Goal: Find specific page/section: Find specific page/section

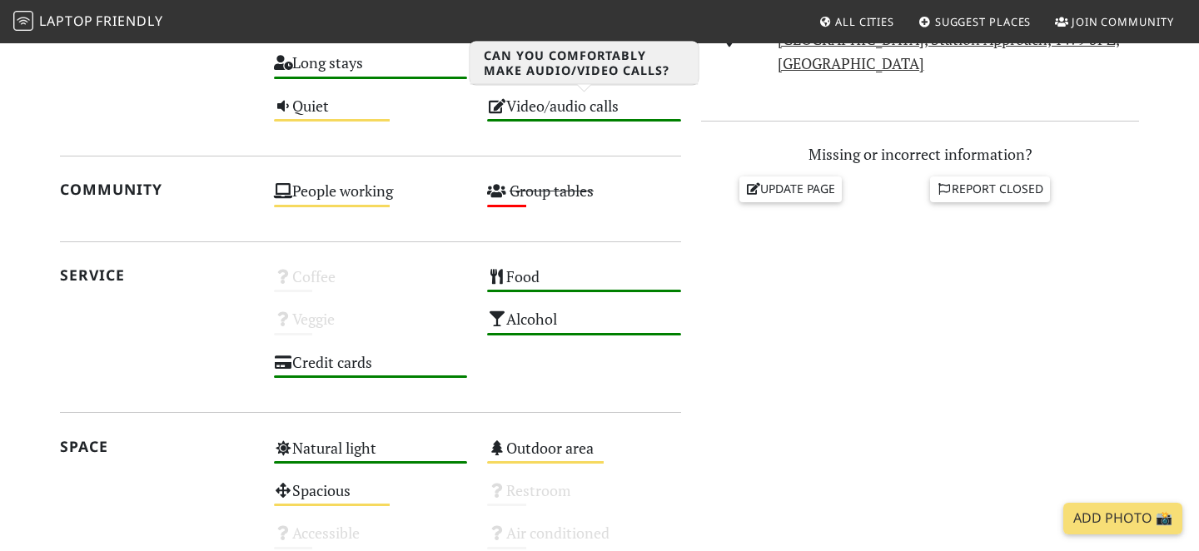
scroll to position [701, 0]
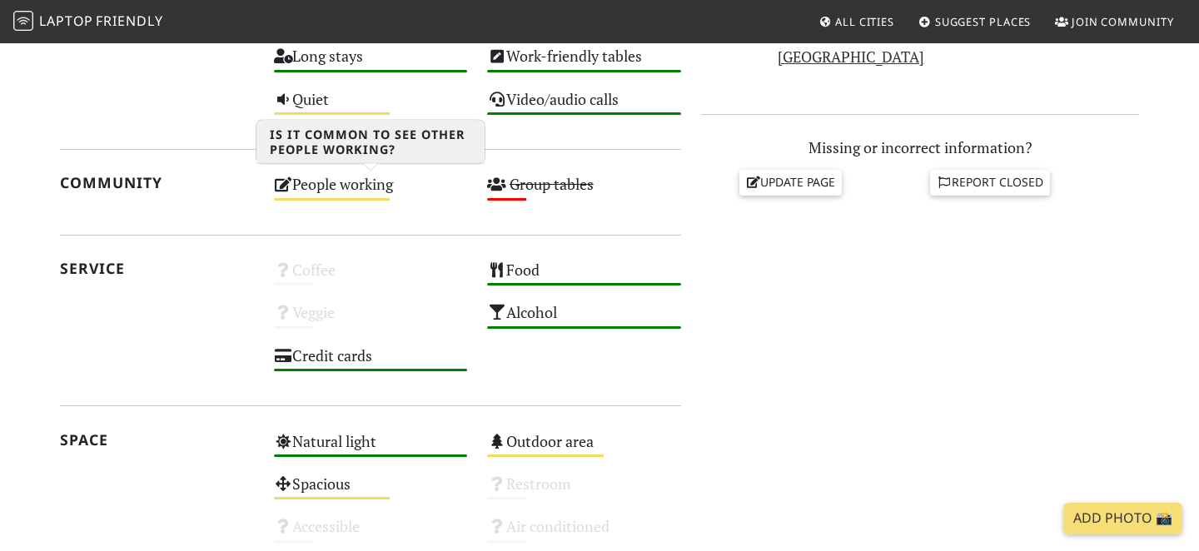
click at [372, 196] on div "People working Medium" at bounding box center [371, 192] width 214 height 42
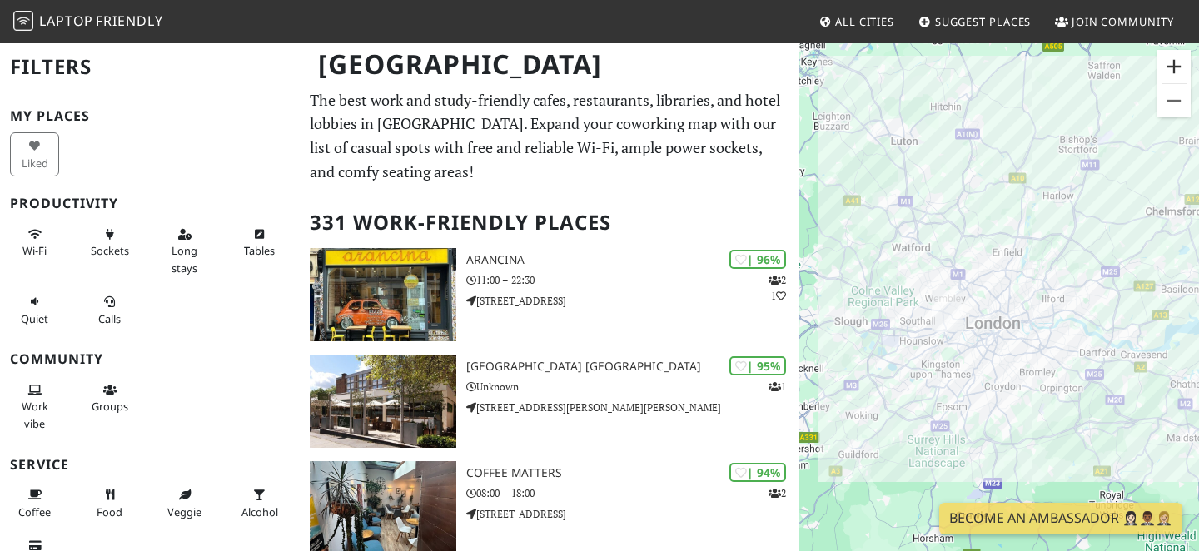
click at [1176, 72] on button "Zoom in" at bounding box center [1174, 66] width 33 height 33
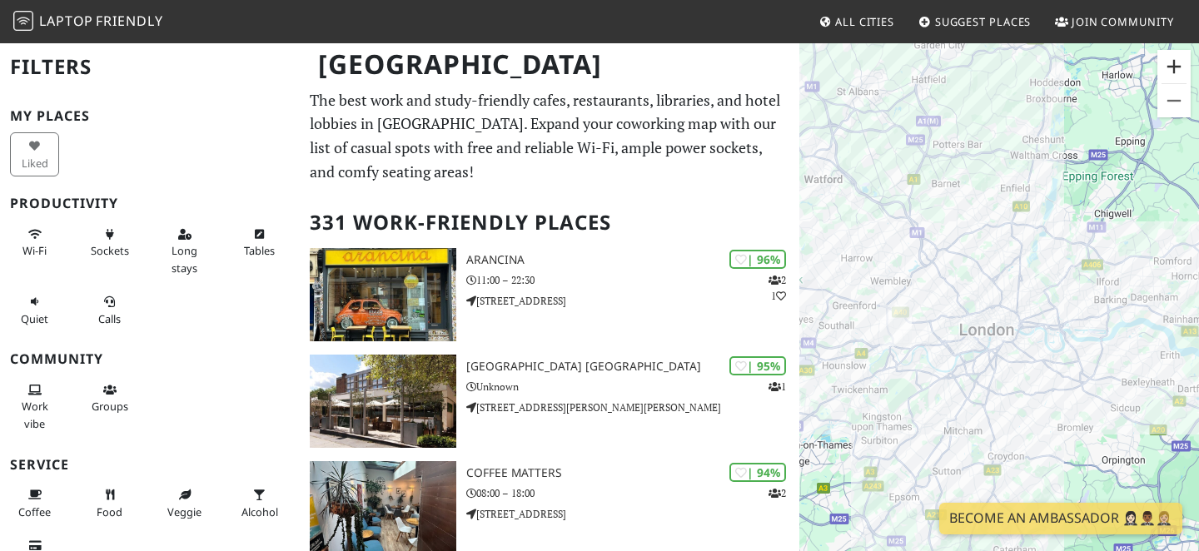
click at [1176, 72] on button "Zoom in" at bounding box center [1174, 66] width 33 height 33
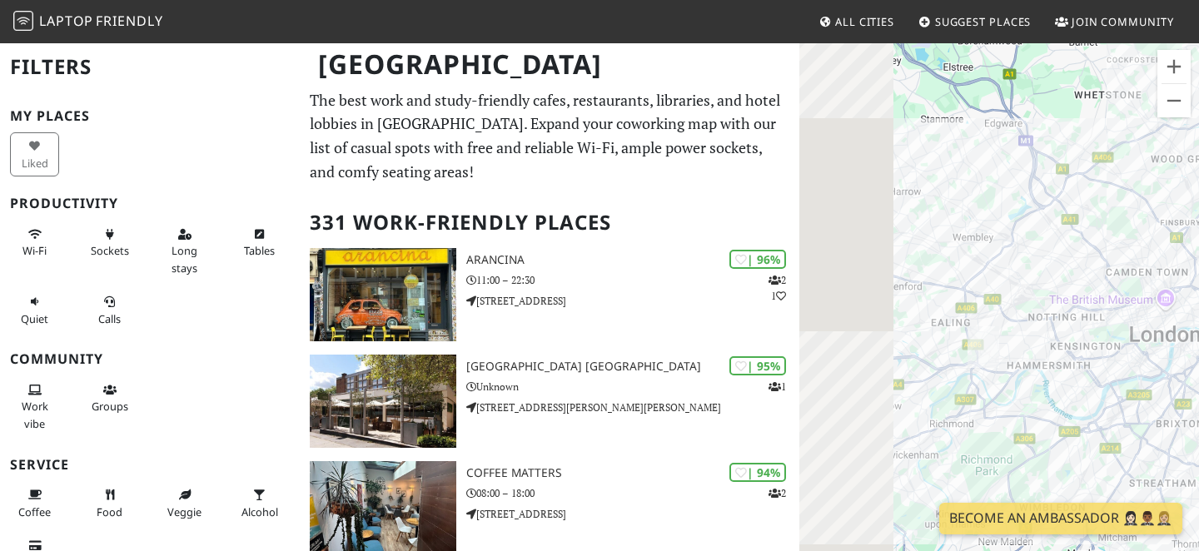
drag, startPoint x: 844, startPoint y: 417, endPoint x: 1073, endPoint y: 403, distance: 229.5
click at [1073, 403] on div at bounding box center [1000, 317] width 400 height 551
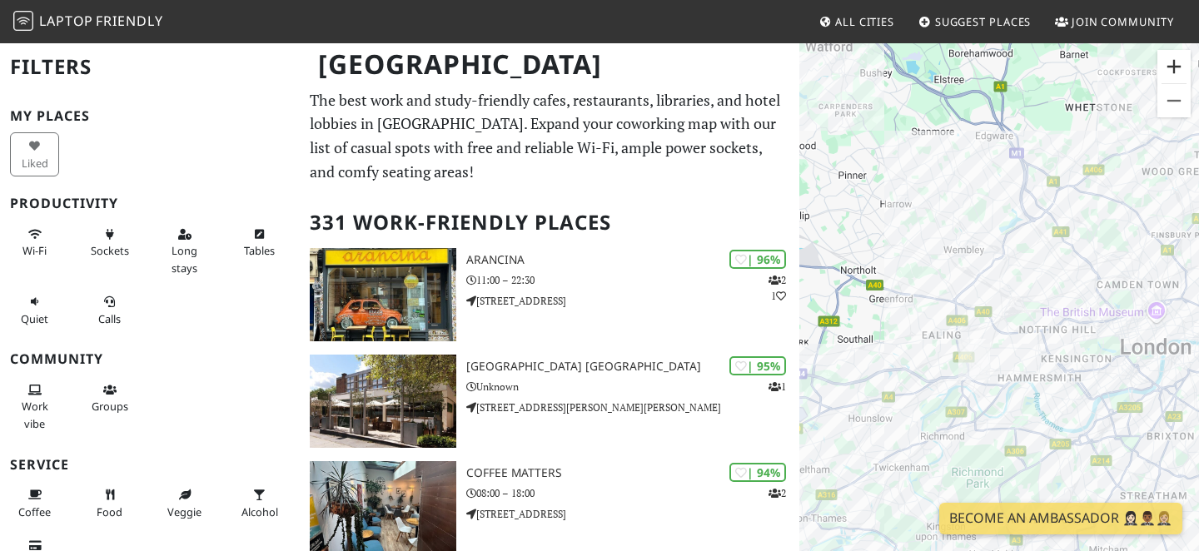
click at [1179, 61] on button "Zoom in" at bounding box center [1174, 66] width 33 height 33
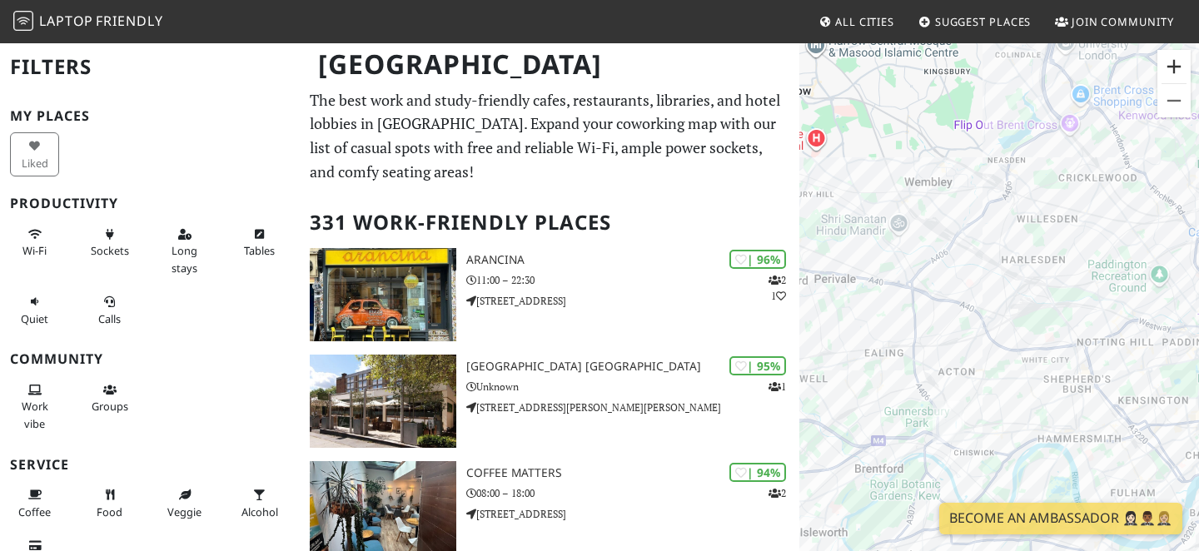
click at [1179, 61] on button "Zoom in" at bounding box center [1174, 66] width 33 height 33
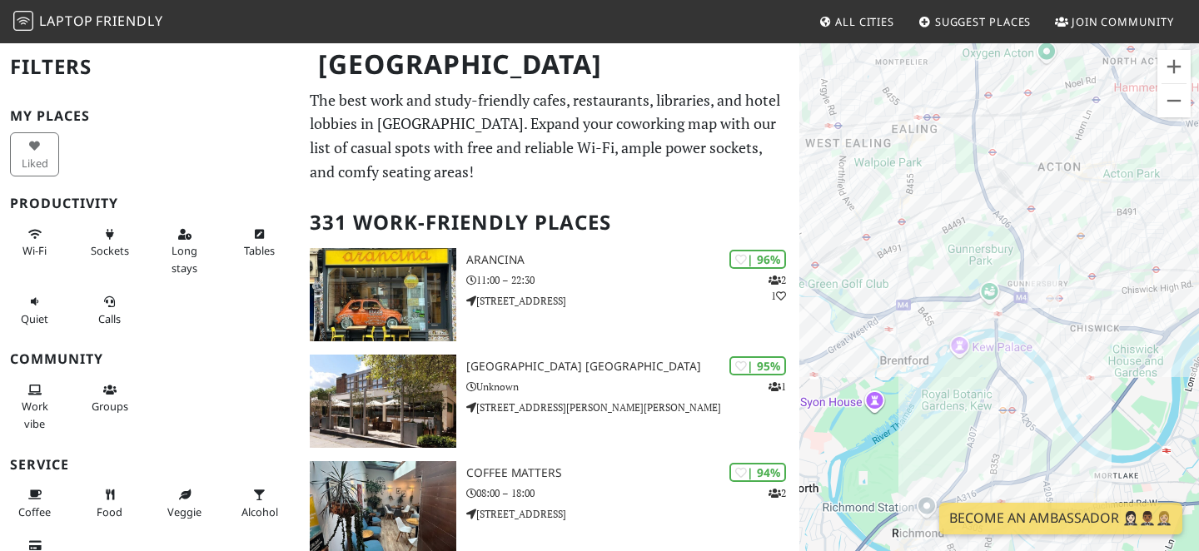
drag, startPoint x: 903, startPoint y: 491, endPoint x: 1050, endPoint y: 228, distance: 301.7
click at [1050, 228] on div at bounding box center [1000, 317] width 400 height 551
click at [1179, 74] on button "Zoom in" at bounding box center [1174, 66] width 33 height 33
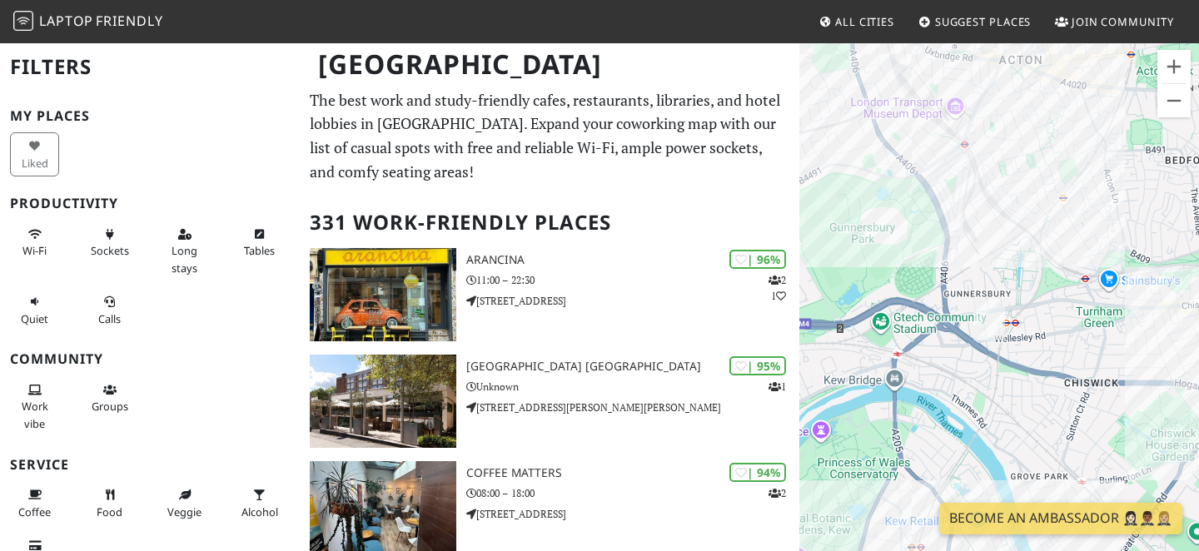
drag, startPoint x: 1124, startPoint y: 257, endPoint x: 1020, endPoint y: 301, distance: 112.0
click at [1020, 301] on div at bounding box center [1000, 317] width 400 height 551
click at [1047, 315] on div at bounding box center [1000, 317] width 400 height 551
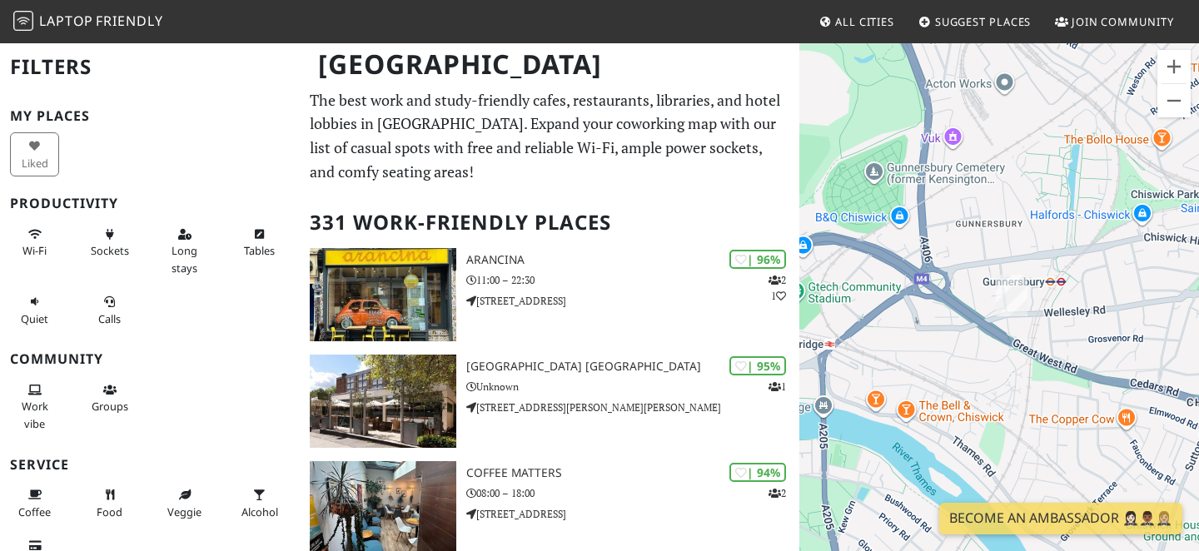
drag, startPoint x: 917, startPoint y: 401, endPoint x: 1003, endPoint y: 352, distance: 99.3
click at [1003, 352] on div at bounding box center [1000, 317] width 400 height 551
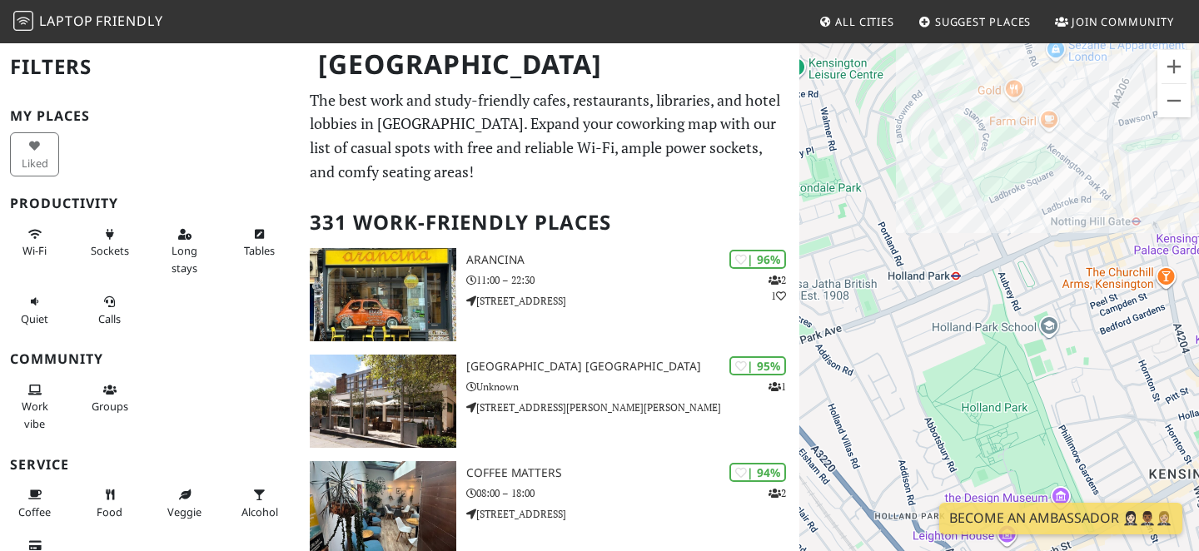
drag, startPoint x: 930, startPoint y: 356, endPoint x: 1094, endPoint y: 267, distance: 186.0
click at [1081, 273] on div at bounding box center [1000, 317] width 400 height 551
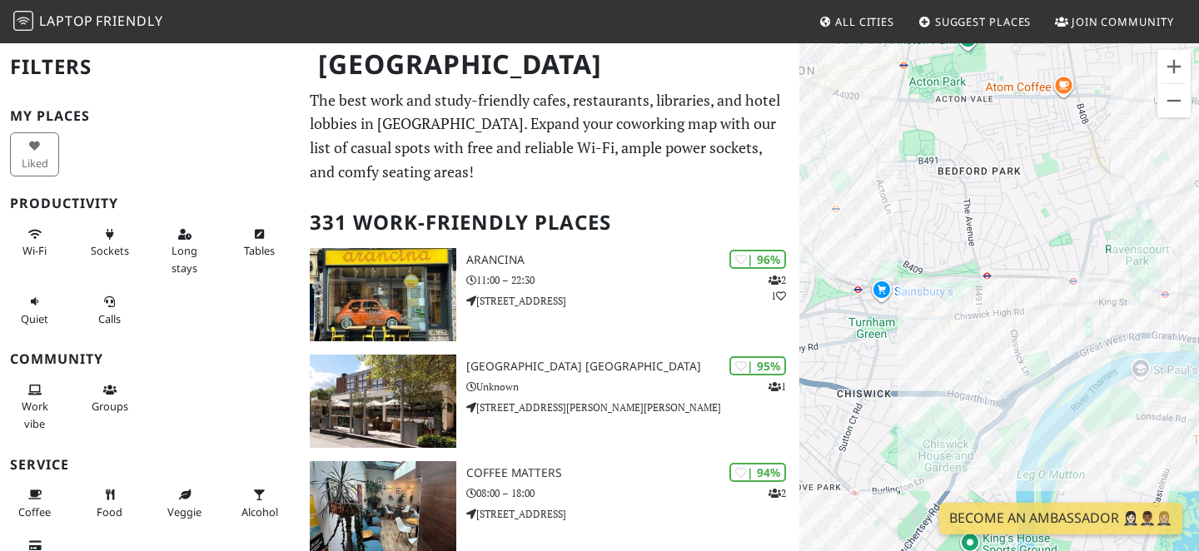
drag, startPoint x: 890, startPoint y: 338, endPoint x: 1105, endPoint y: 297, distance: 219.7
click at [1105, 297] on div at bounding box center [1000, 317] width 400 height 551
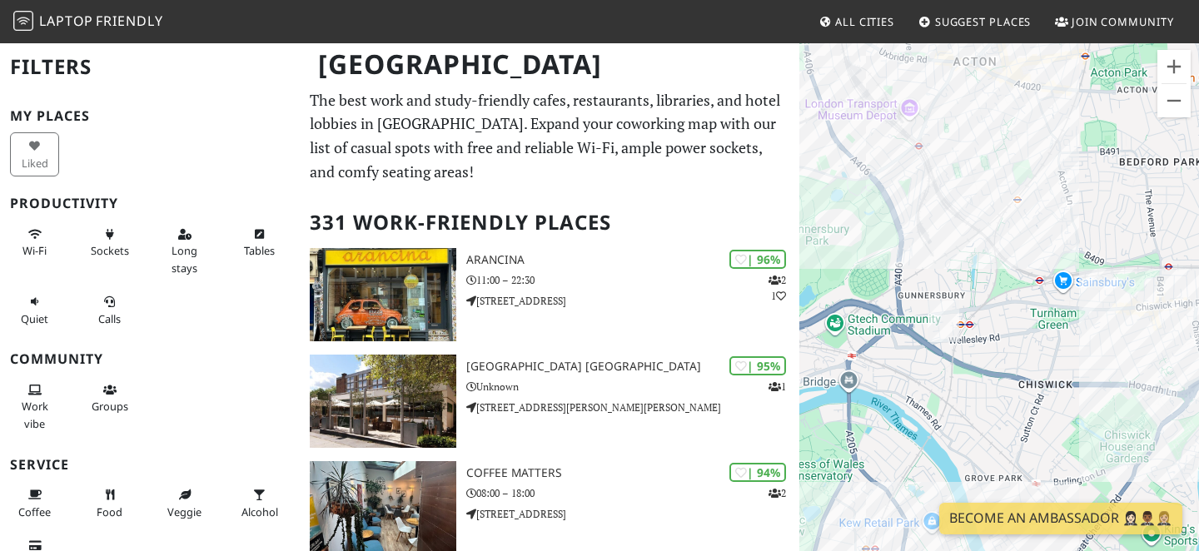
drag, startPoint x: 920, startPoint y: 324, endPoint x: 1097, endPoint y: 317, distance: 177.5
click at [1097, 317] on div at bounding box center [1000, 317] width 400 height 551
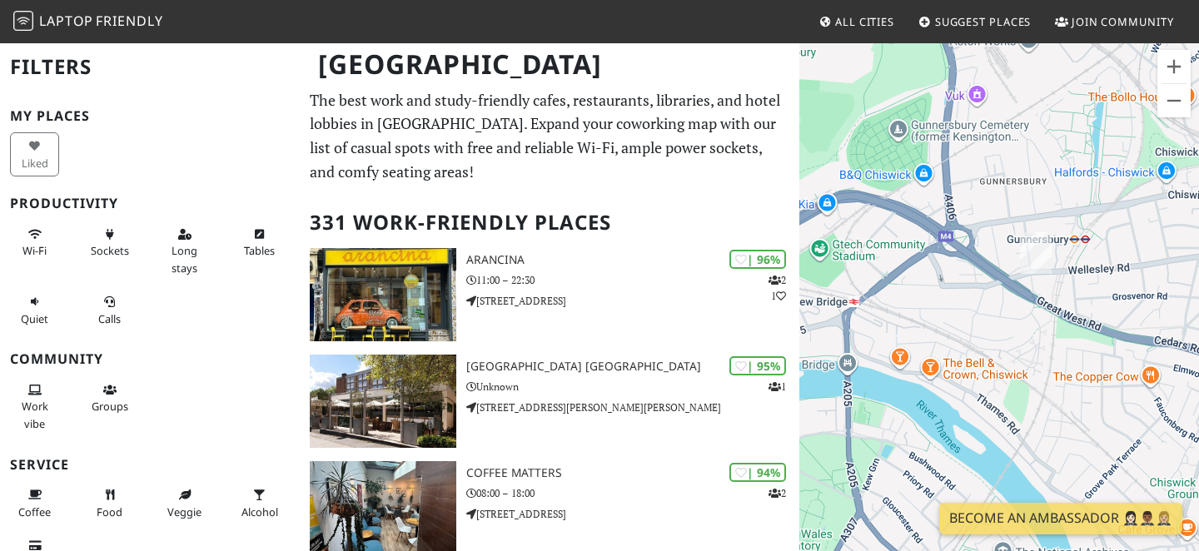
drag, startPoint x: 922, startPoint y: 353, endPoint x: 1030, endPoint y: 288, distance: 126.3
click at [1030, 288] on div at bounding box center [1000, 317] width 400 height 551
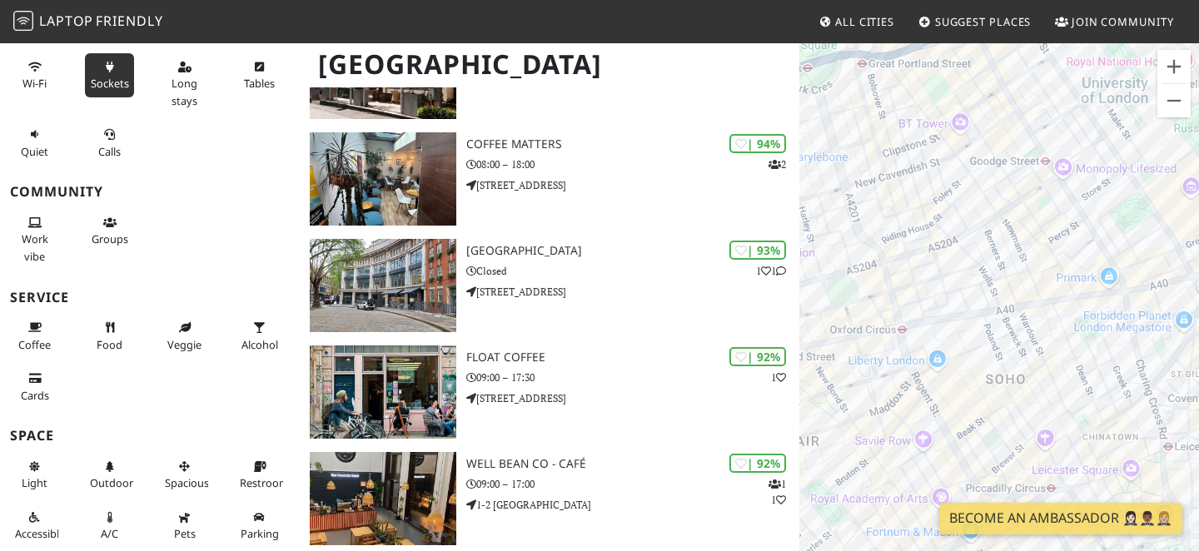
scroll to position [330, 0]
